Goal: Obtain resource: Obtain resource

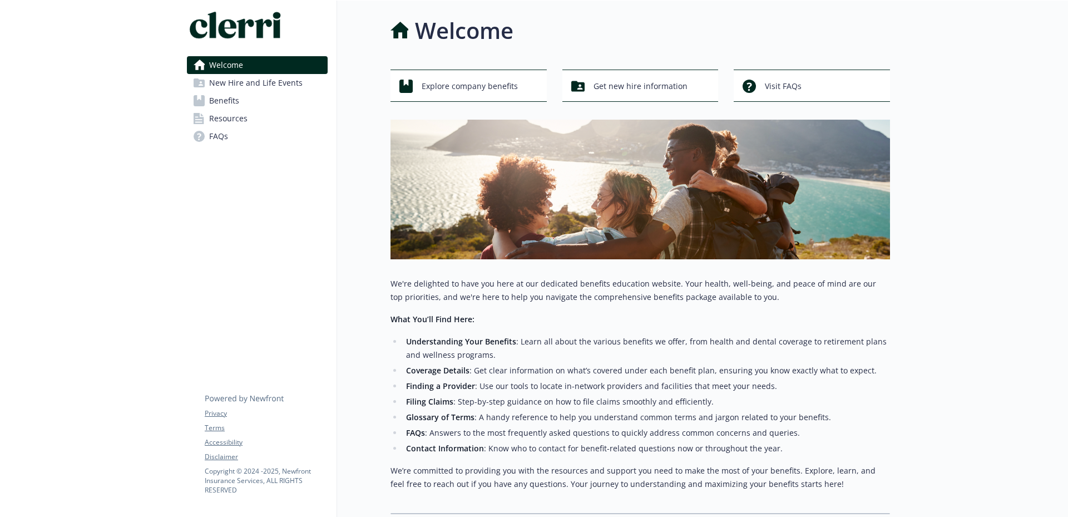
click at [215, 98] on span "Benefits" at bounding box center [224, 101] width 30 height 18
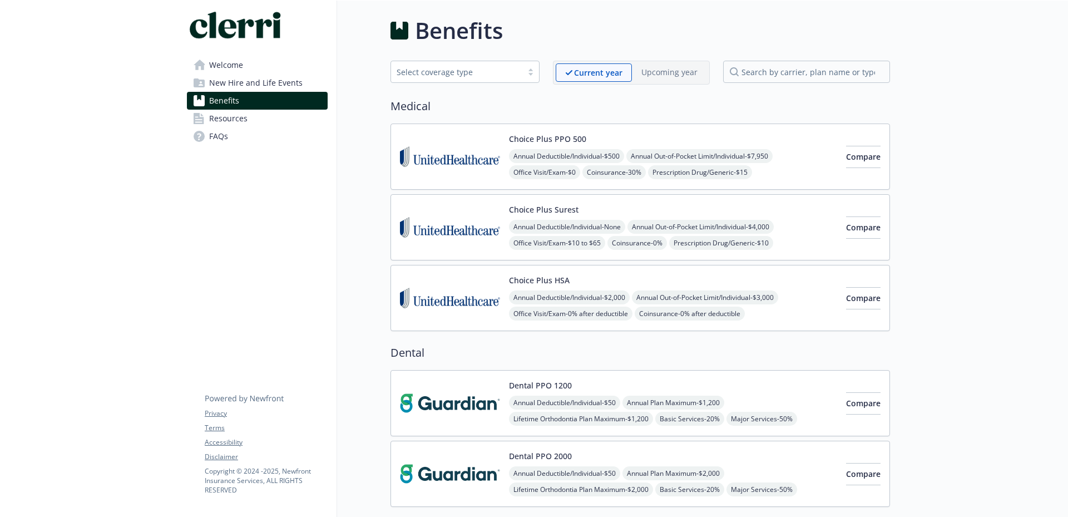
click at [231, 119] on span "Resources" at bounding box center [228, 119] width 38 height 18
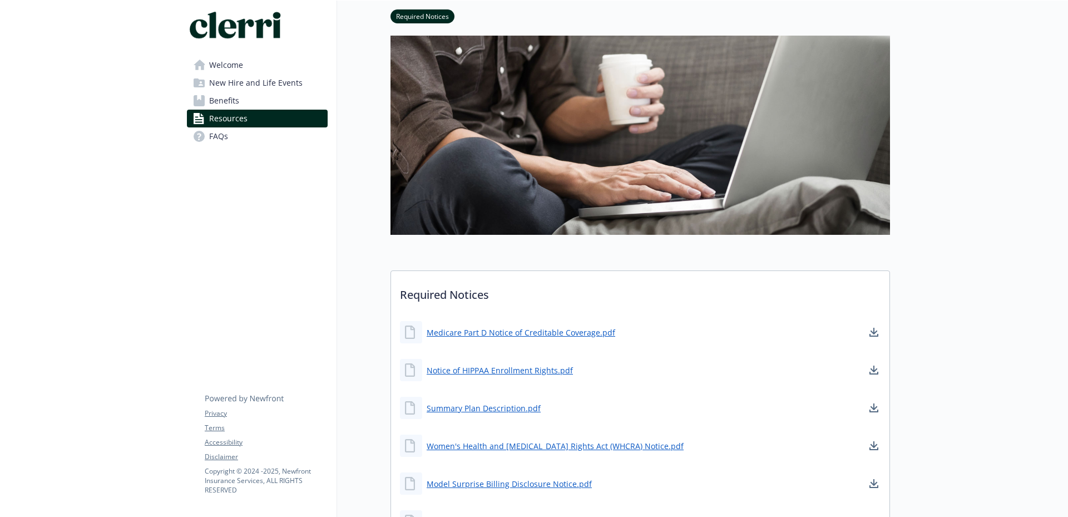
scroll to position [167, 0]
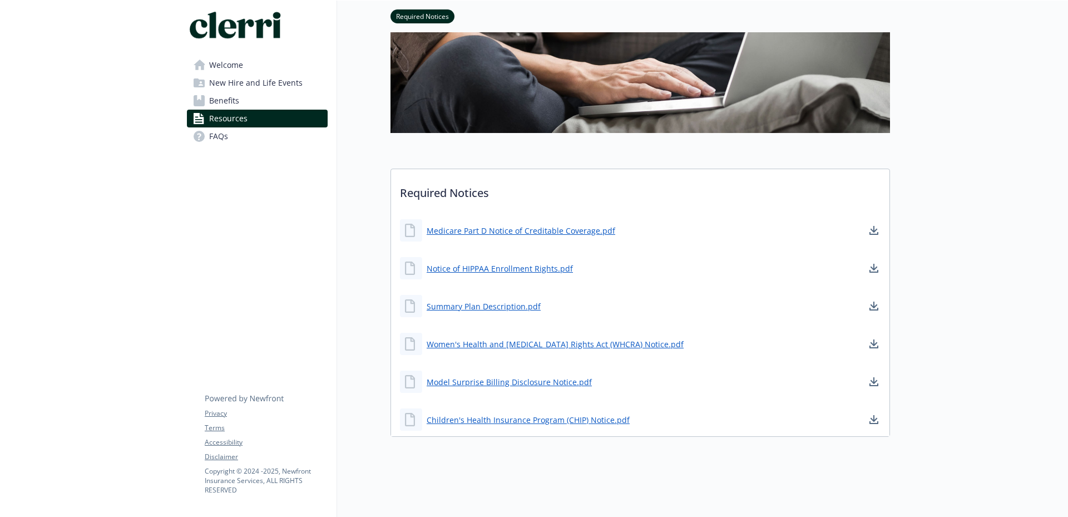
click at [202, 67] on icon at bounding box center [199, 64] width 12 height 11
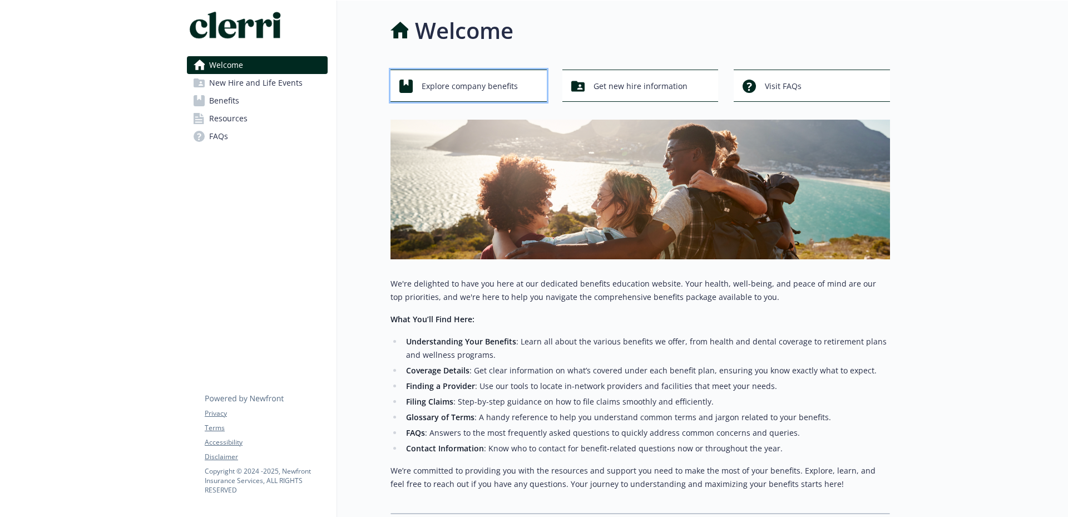
click at [475, 85] on span "Explore company benefits" at bounding box center [469, 86] width 96 height 21
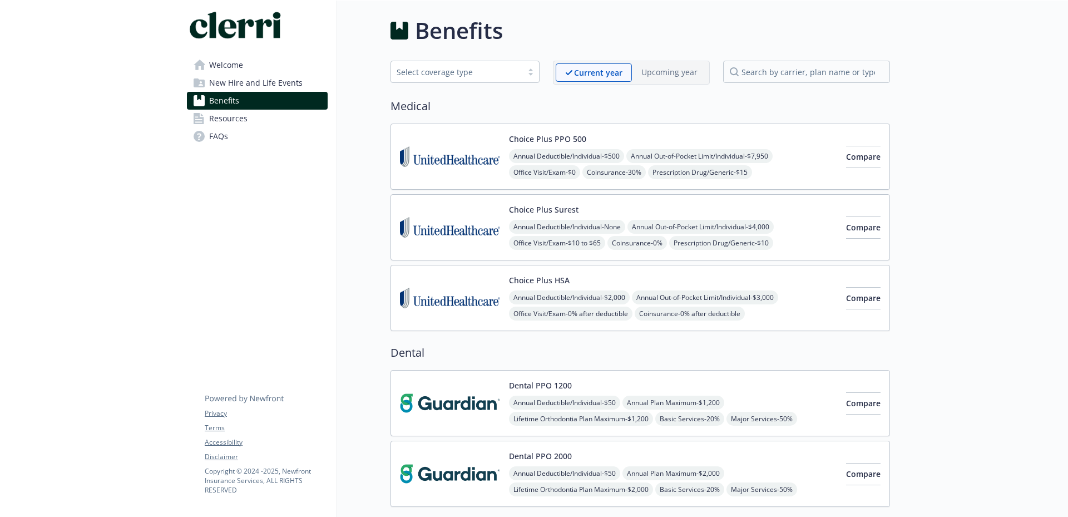
click at [517, 69] on div "Select coverage type" at bounding box center [456, 72] width 120 height 12
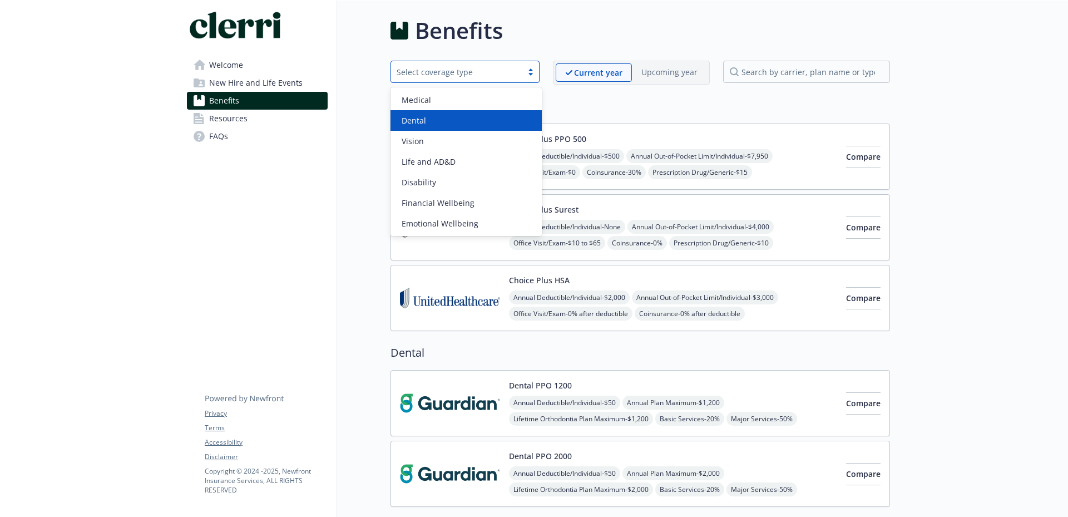
click at [566, 102] on h2 "Medical" at bounding box center [639, 106] width 499 height 17
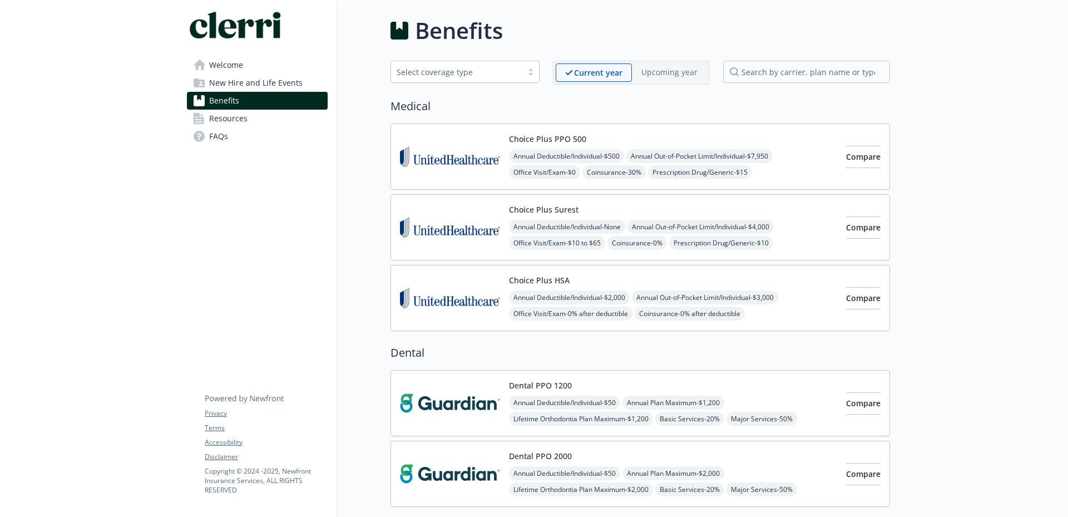
click at [272, 86] on span "New Hire and Life Events" at bounding box center [255, 83] width 93 height 18
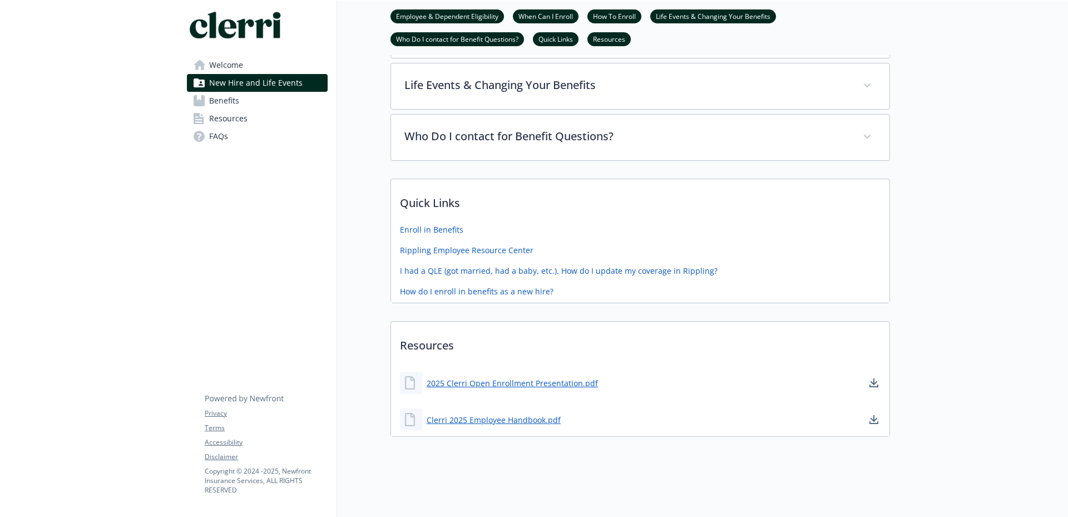
scroll to position [336, 0]
click at [519, 414] on link "Clerri 2025 Employee Handbook.pdf" at bounding box center [494, 420] width 136 height 14
